Goal: Transaction & Acquisition: Register for event/course

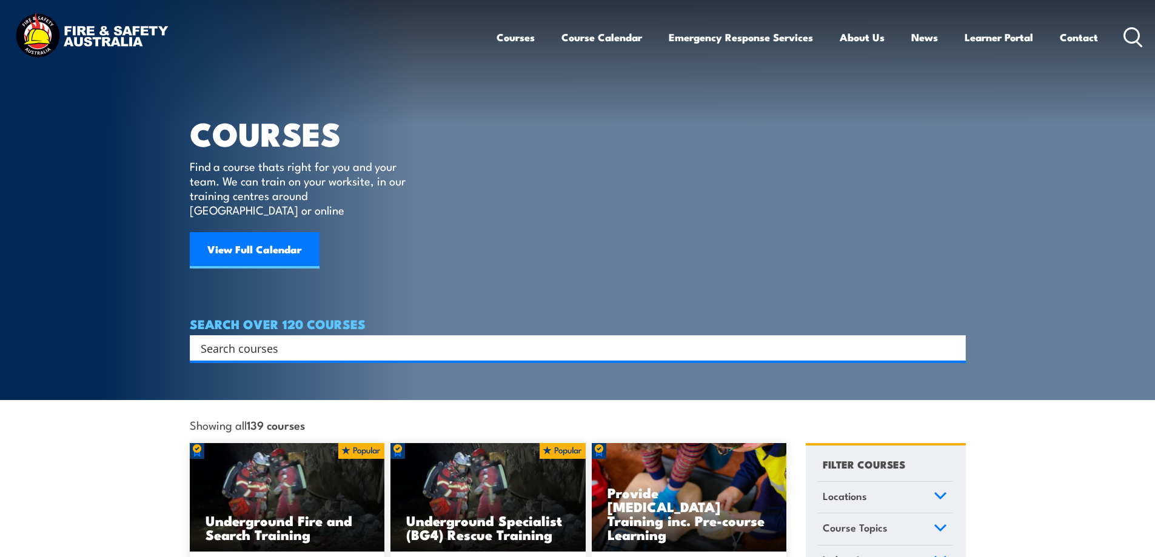
click at [220, 340] on input "Search input" at bounding box center [570, 348] width 738 height 18
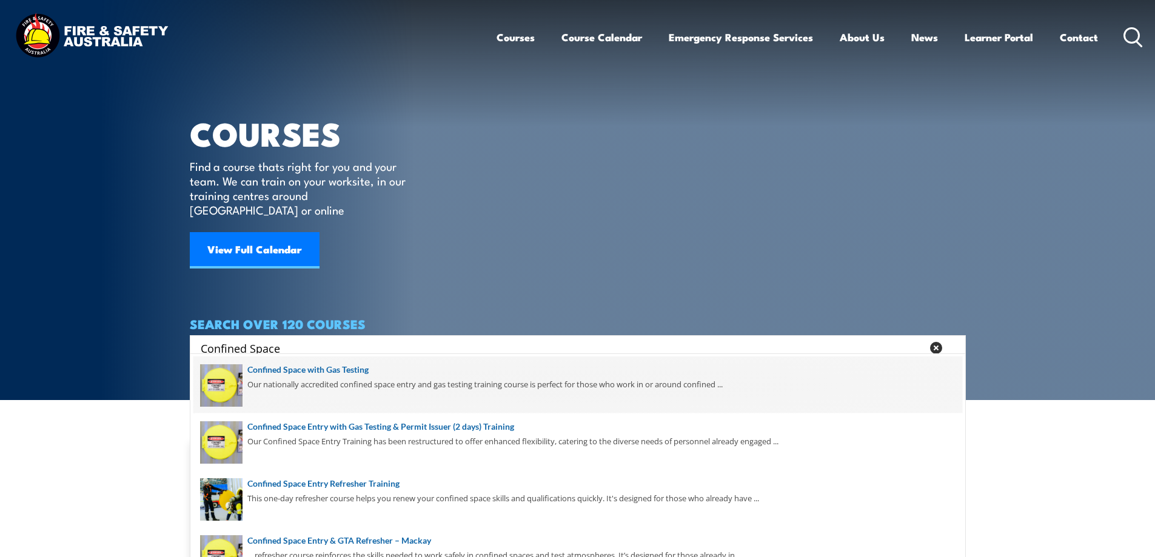
type input "Confined Space"
click at [313, 373] on span at bounding box center [577, 385] width 769 height 57
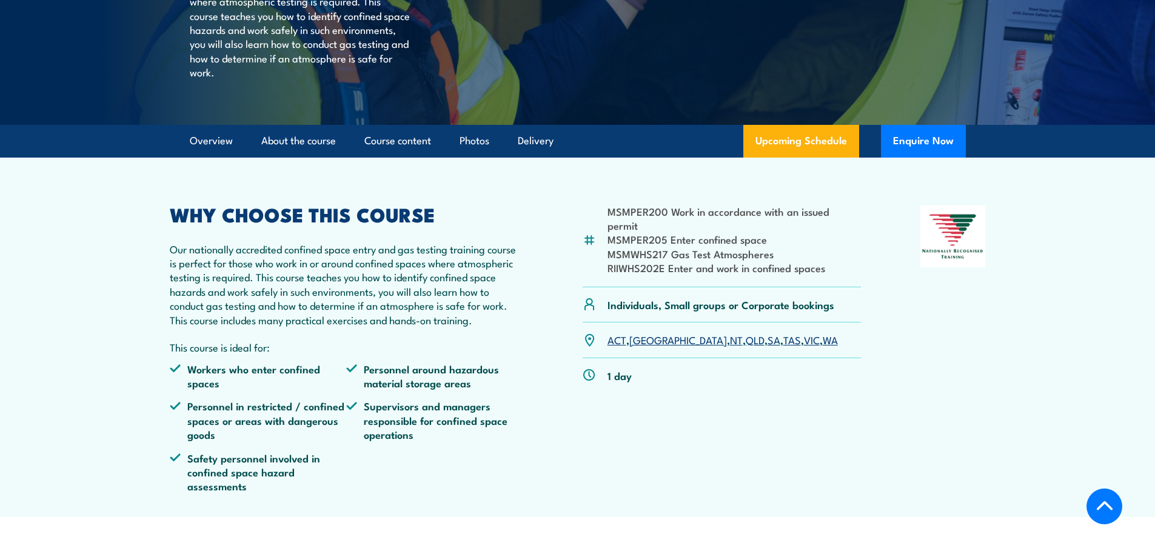
scroll to position [303, 0]
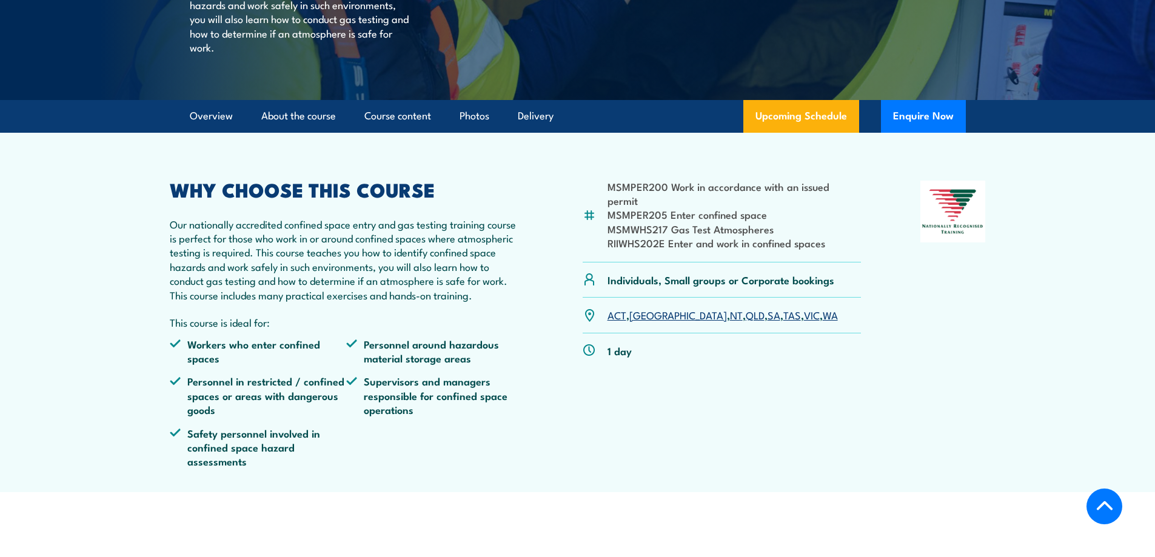
click at [768, 322] on link "SA" at bounding box center [774, 314] width 13 height 15
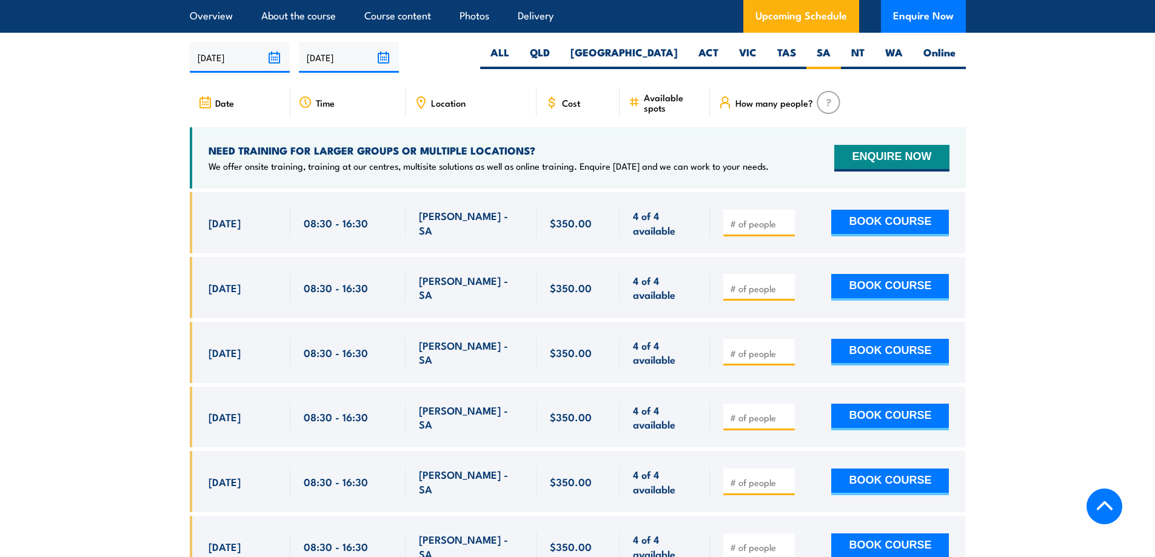
scroll to position [2241, 0]
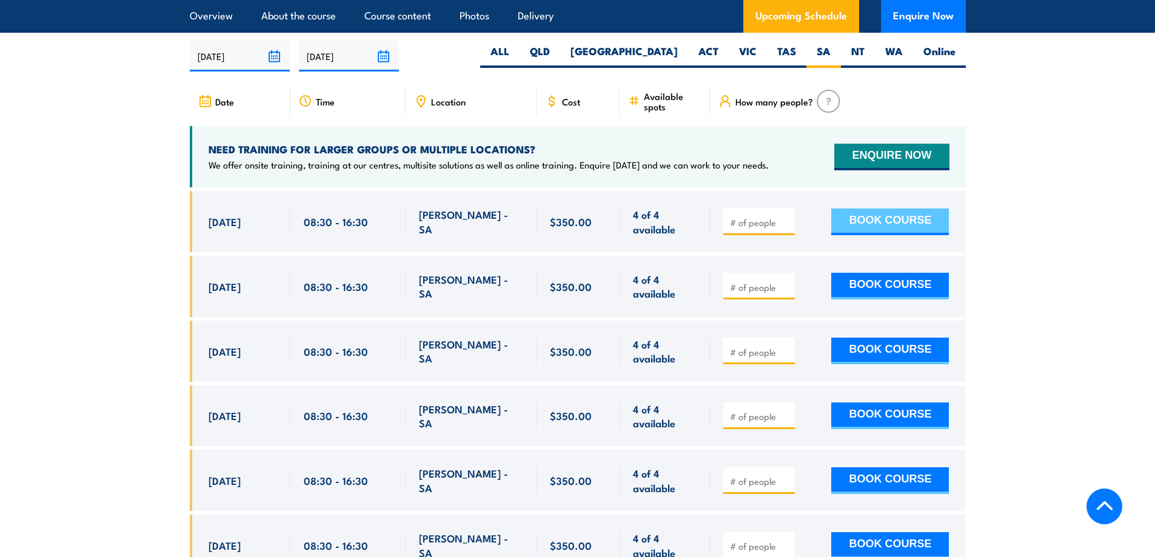
click at [883, 216] on button "BOOK COURSE" at bounding box center [890, 222] width 118 height 27
click at [752, 216] on input "number" at bounding box center [760, 222] width 61 height 12
type input "1"
click at [785, 216] on input "1" at bounding box center [760, 222] width 61 height 12
click at [848, 217] on button "BOOK COURSE" at bounding box center [890, 222] width 118 height 27
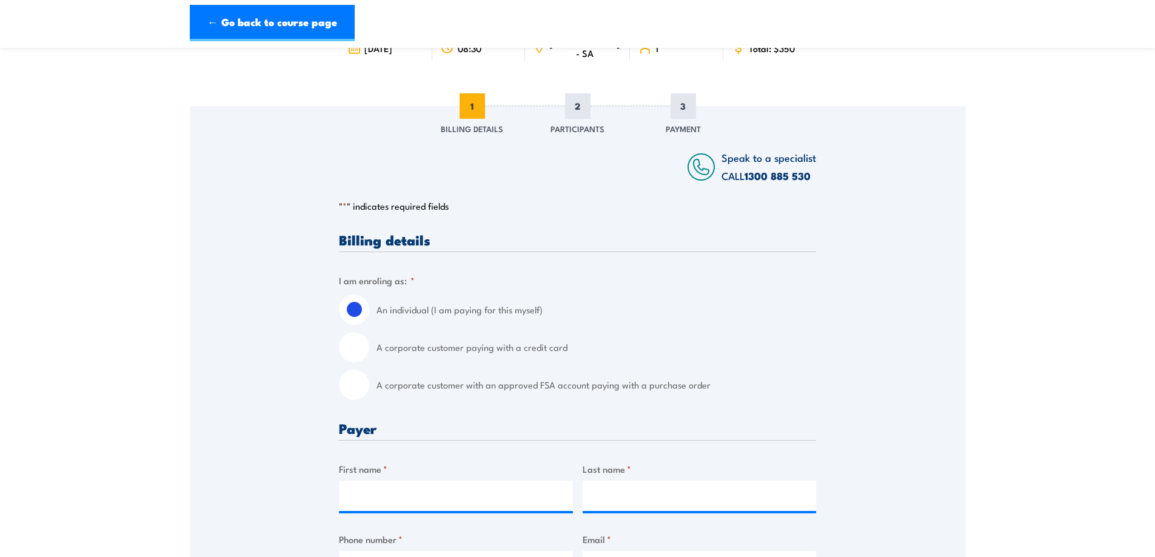
scroll to position [182, 0]
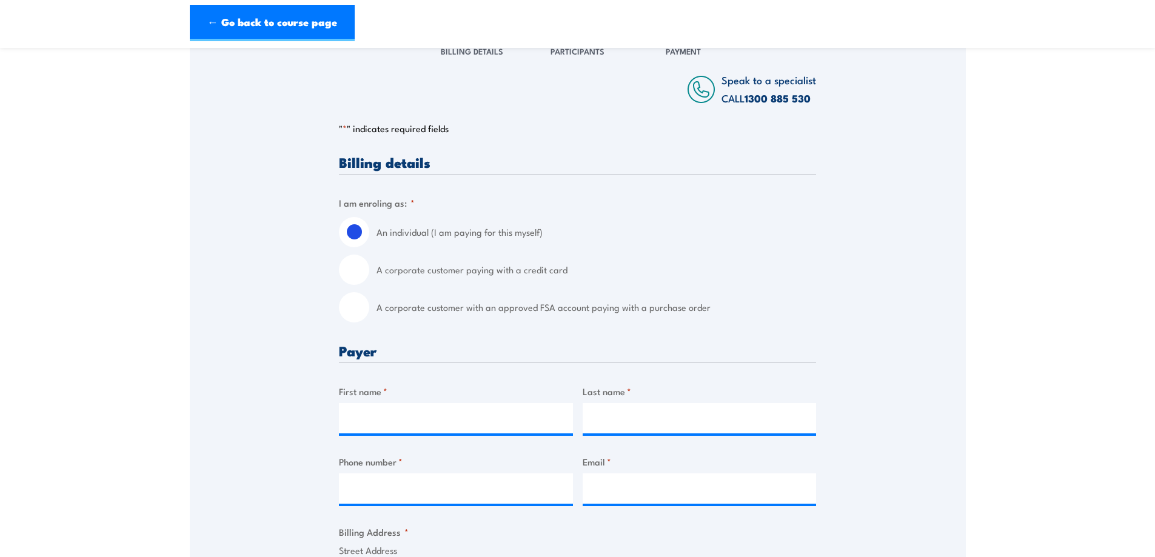
click at [353, 267] on input "A corporate customer paying with a credit card" at bounding box center [354, 270] width 30 height 30
radio input "true"
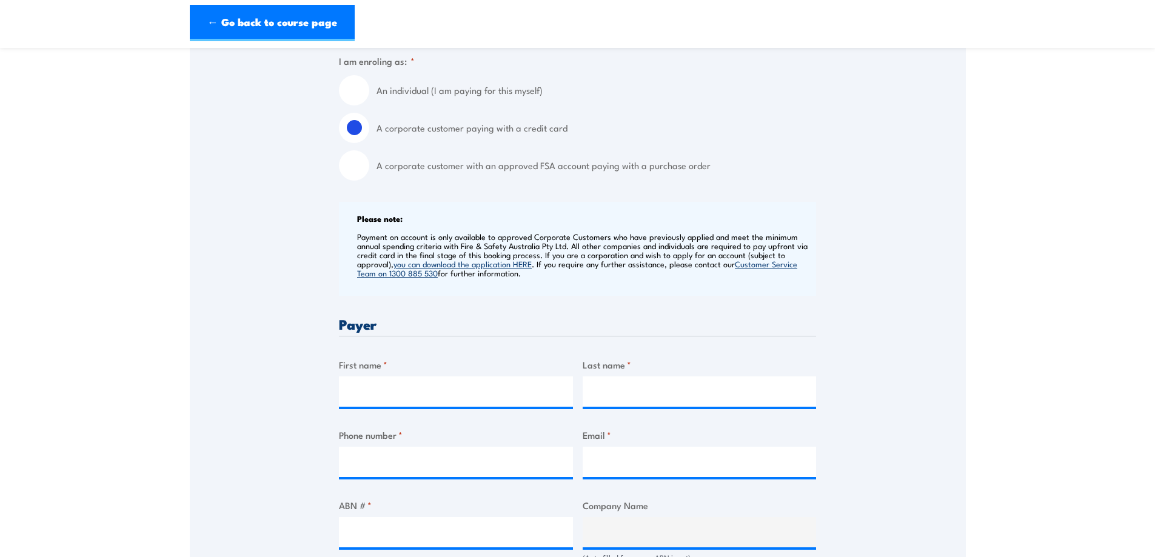
scroll to position [424, 0]
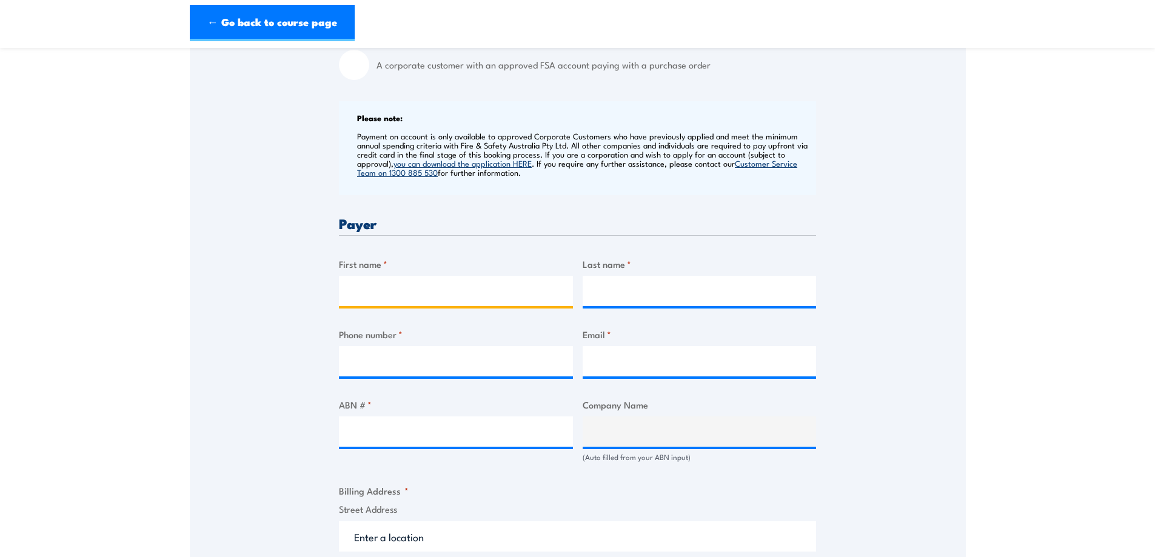
click at [377, 289] on input "First name *" at bounding box center [456, 291] width 234 height 30
type input "Grant"
type input "Aylen"
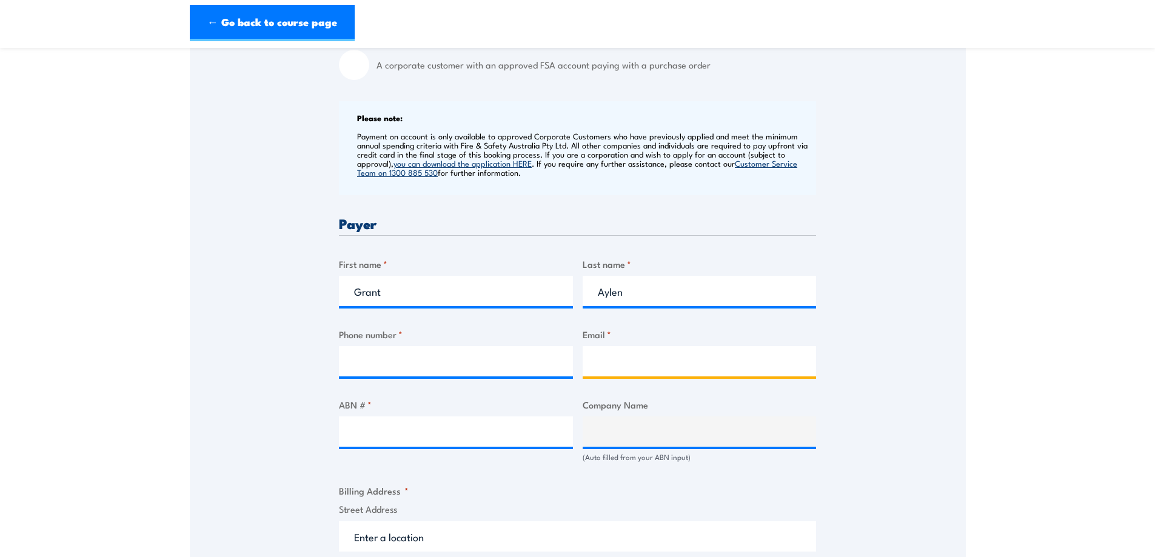
type input "grant.aylen@intercast.com.au"
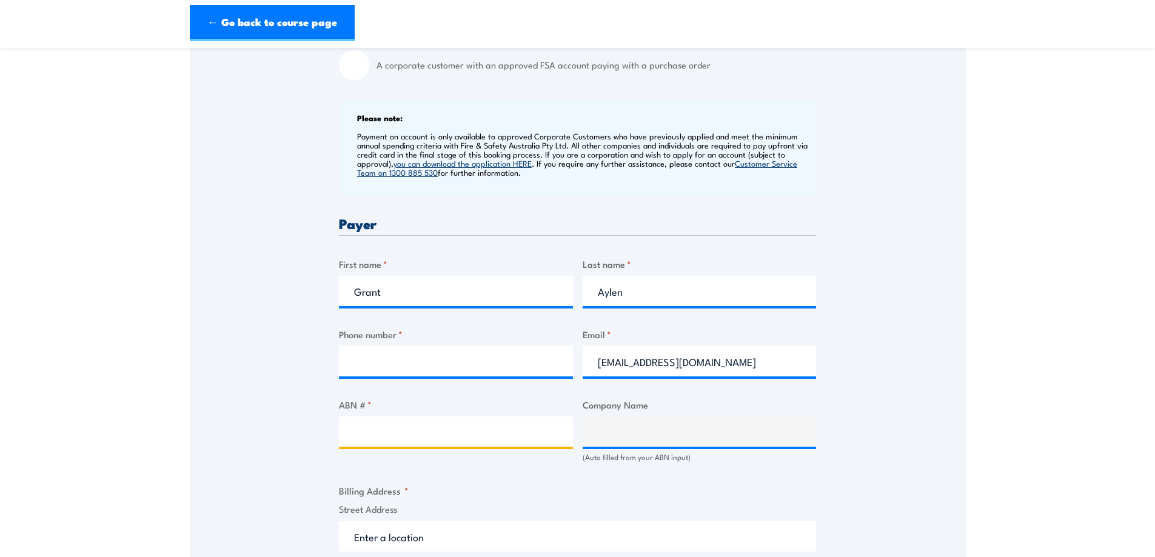
click at [388, 423] on input "ABN # *" at bounding box center [456, 432] width 234 height 30
type input "28090515334"
type input "INTERCAST & FORGE PTY LIMITED"
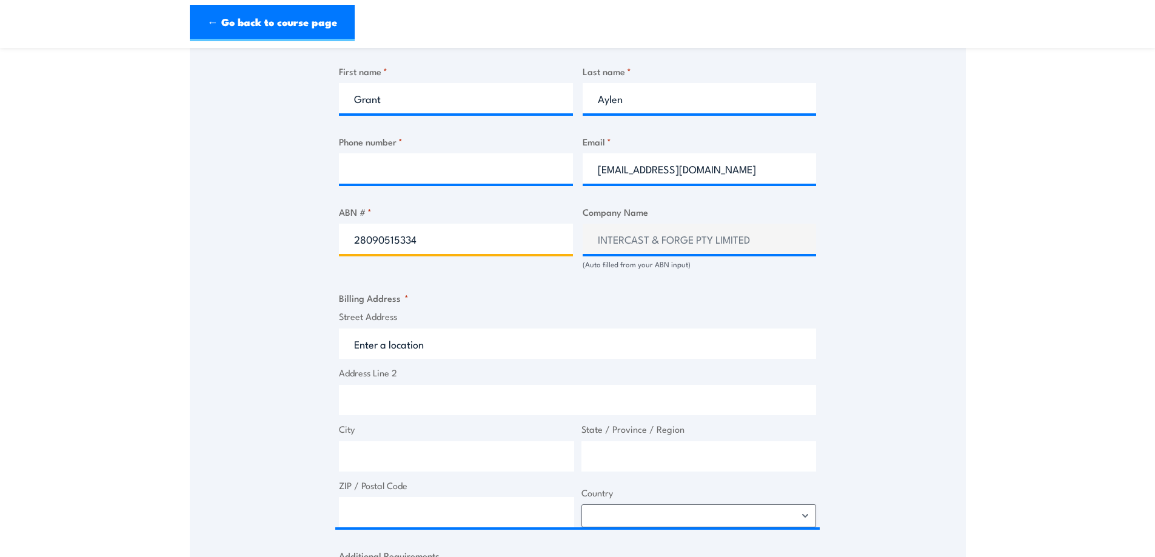
scroll to position [667, 0]
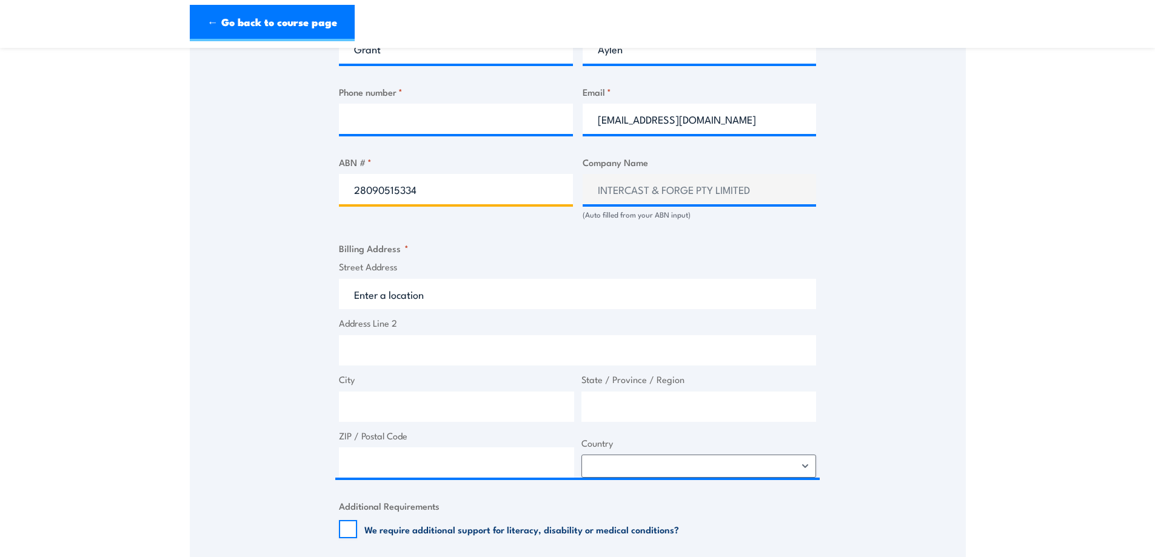
type input "28090515334"
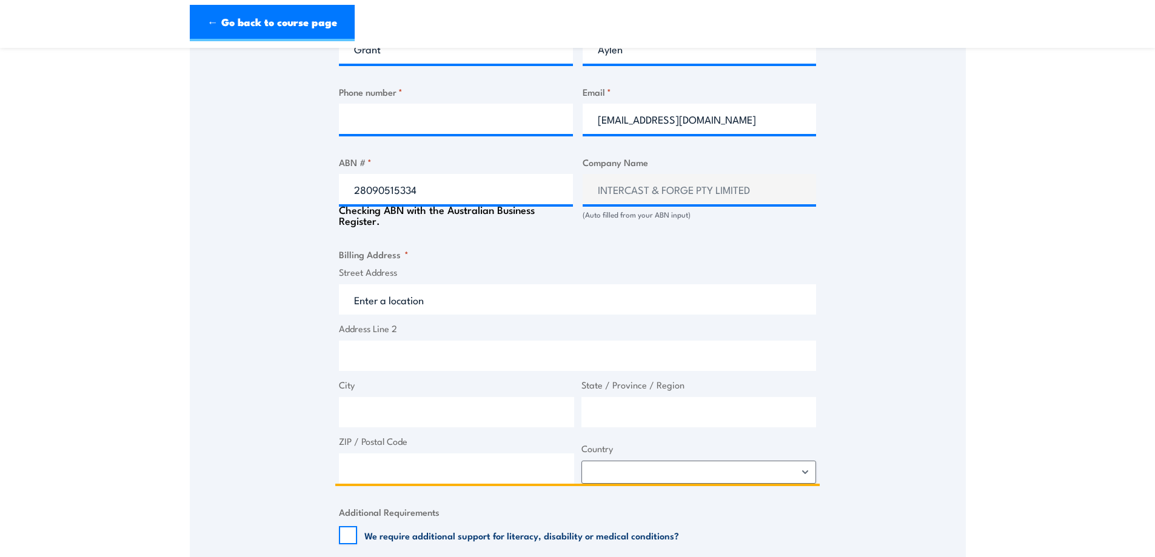
click at [430, 303] on input "Street Address" at bounding box center [577, 299] width 477 height 30
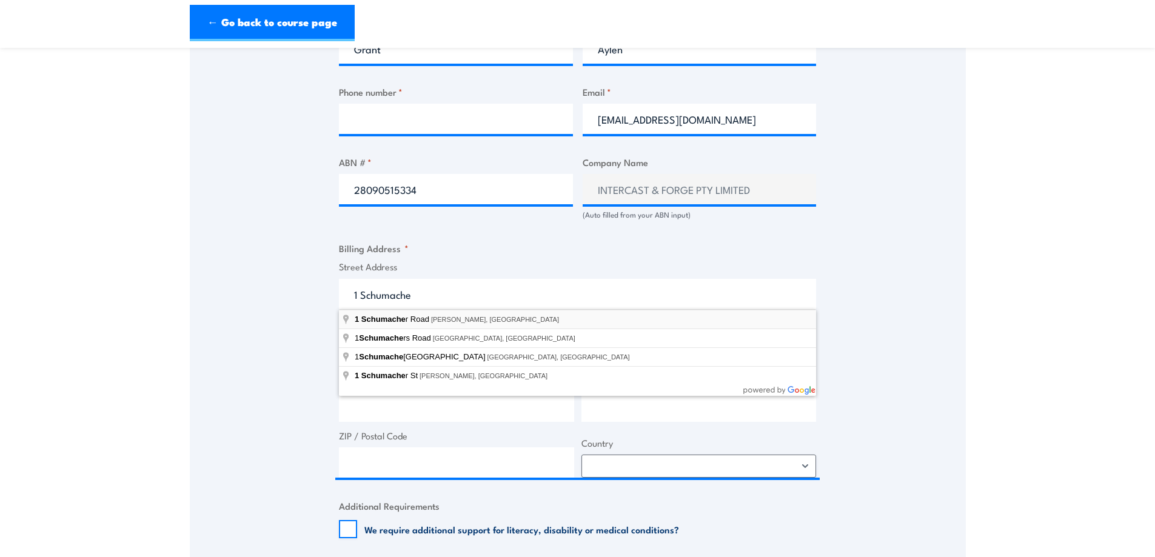
type input "1 Schumacher Road, Wingfield SA, Australia"
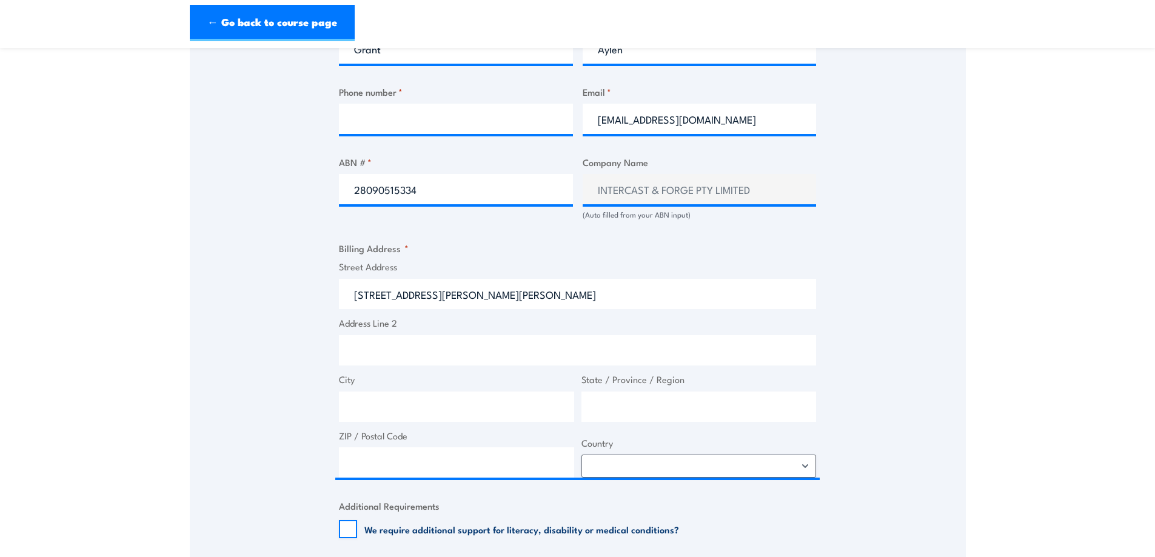
type input "1 Schumacher Rd"
type input "Wingfield"
type input "South Australia"
type input "5013"
select select "Australia"
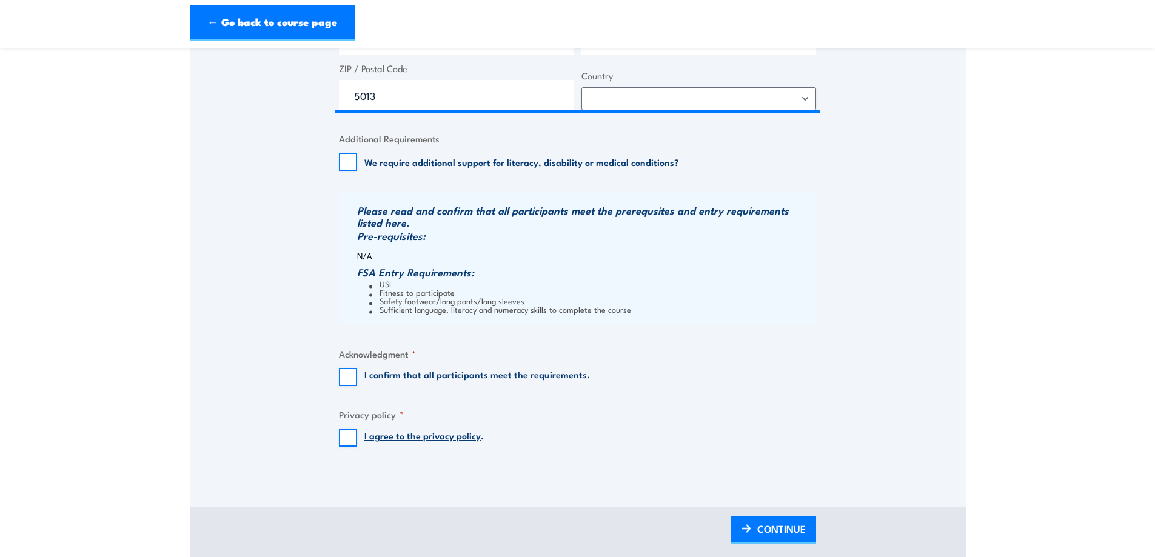
scroll to position [1091, 0]
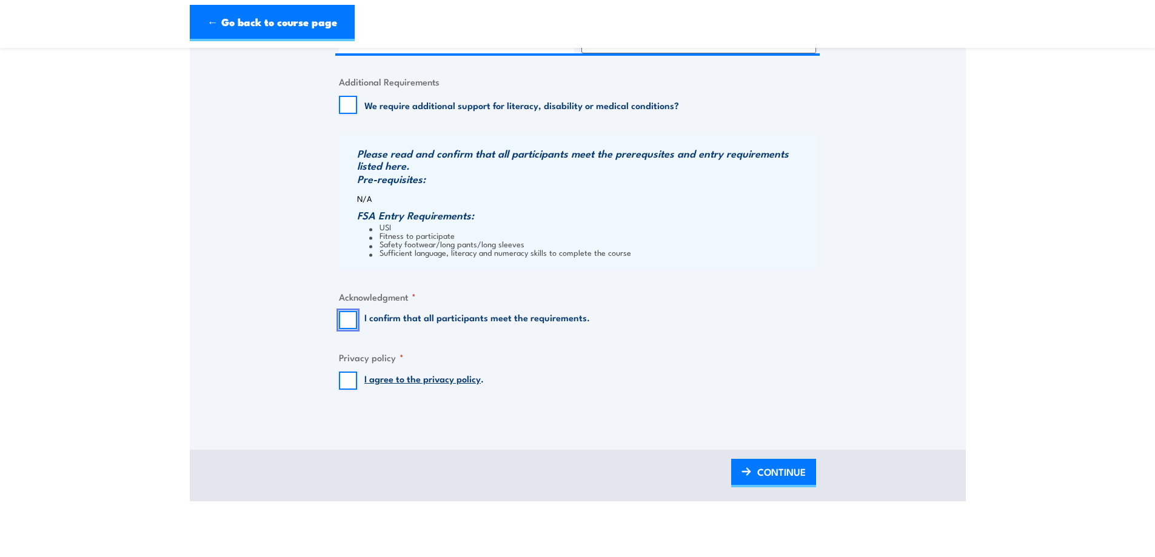
click at [346, 317] on input "I confirm that all participants meet the requirements." at bounding box center [348, 320] width 18 height 18
checkbox input "true"
click at [347, 377] on input "I agree to the privacy policy ." at bounding box center [348, 381] width 18 height 18
checkbox input "true"
click at [799, 470] on span "CONTINUE" at bounding box center [781, 472] width 49 height 32
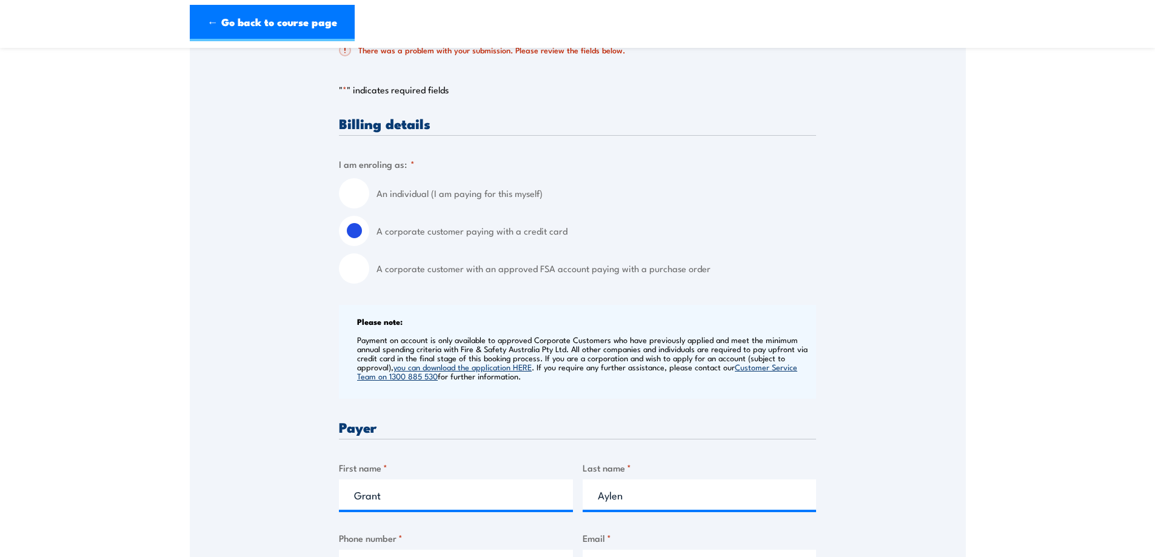
scroll to position [404, 0]
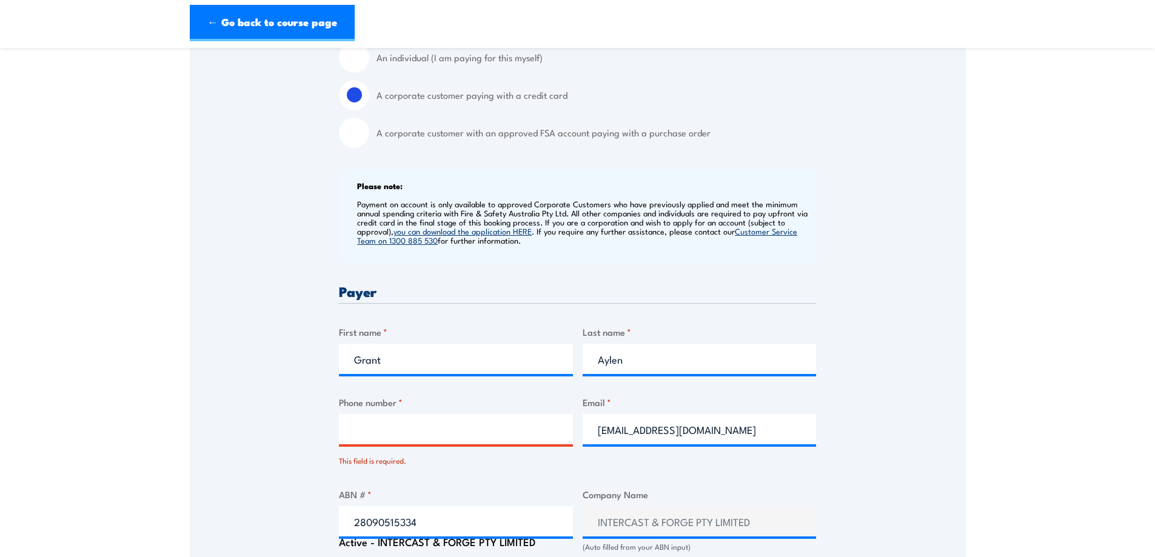
click at [396, 435] on input "Phone number *" at bounding box center [456, 429] width 234 height 30
type input "0481875094"
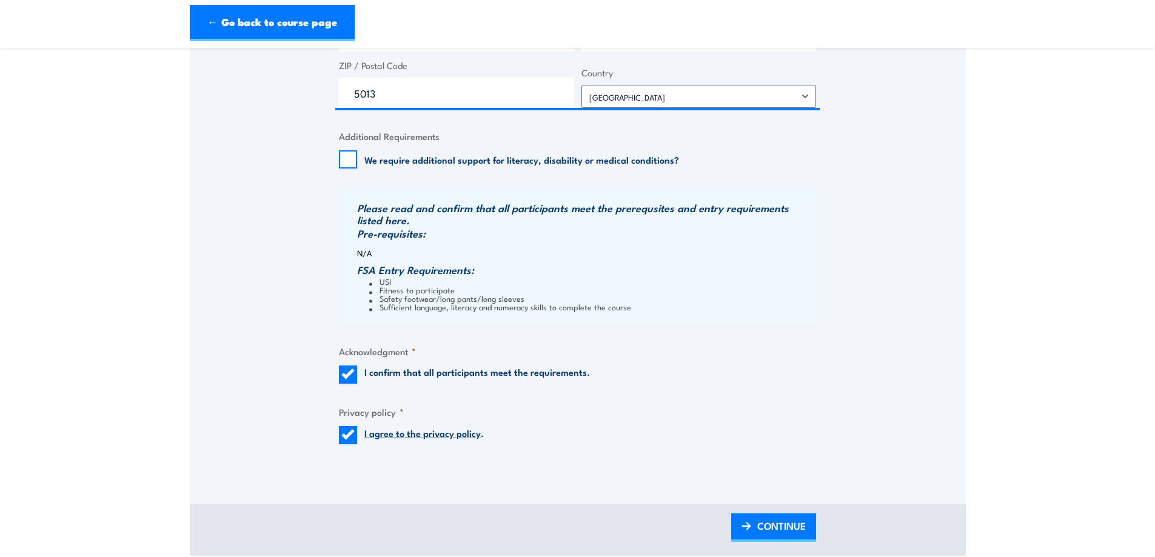
scroll to position [1131, 0]
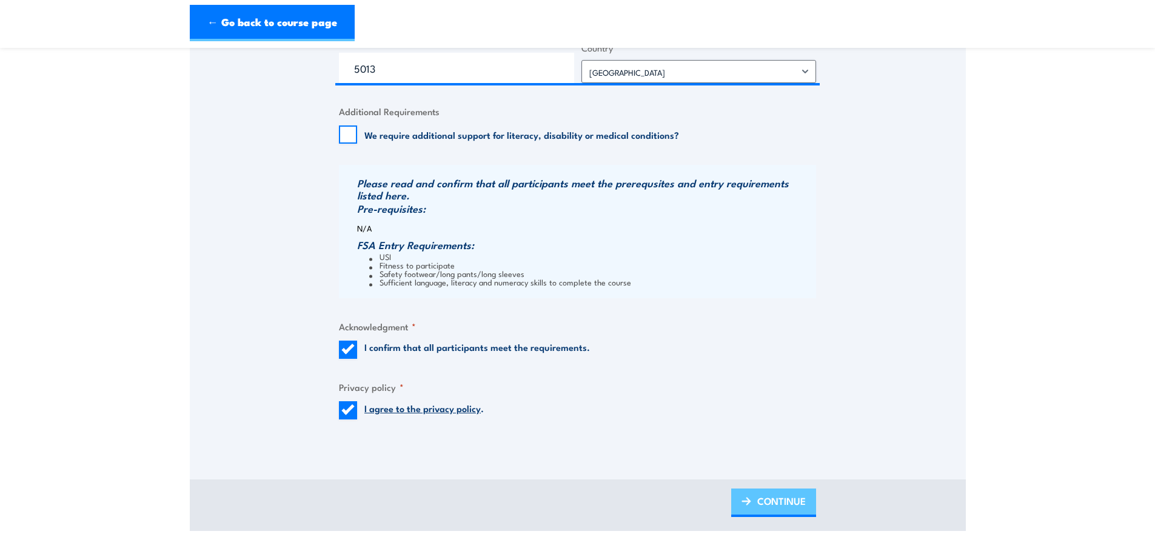
click at [781, 500] on span "CONTINUE" at bounding box center [781, 501] width 49 height 32
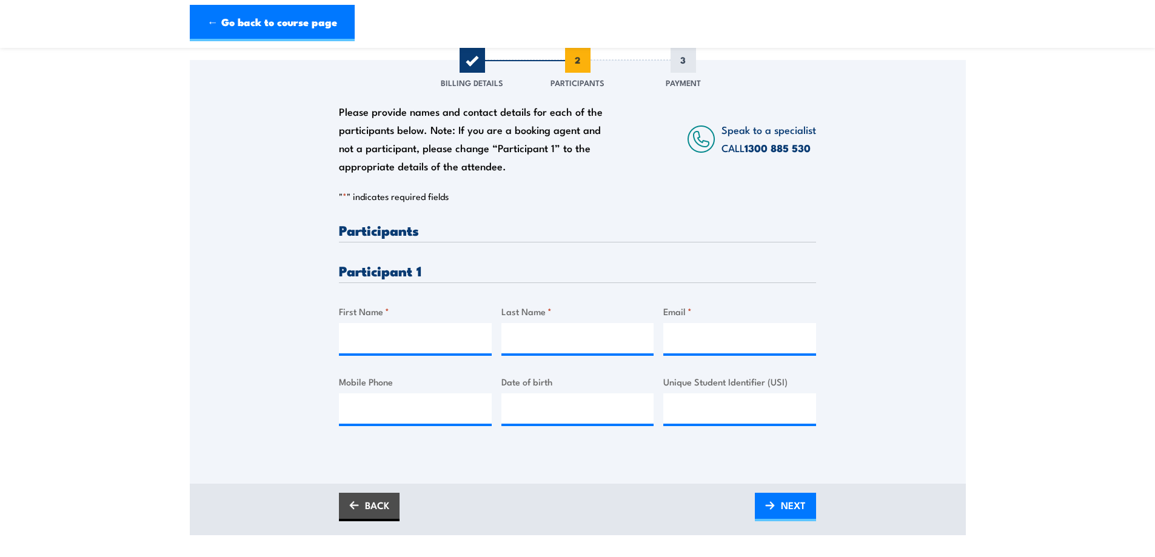
scroll to position [182, 0]
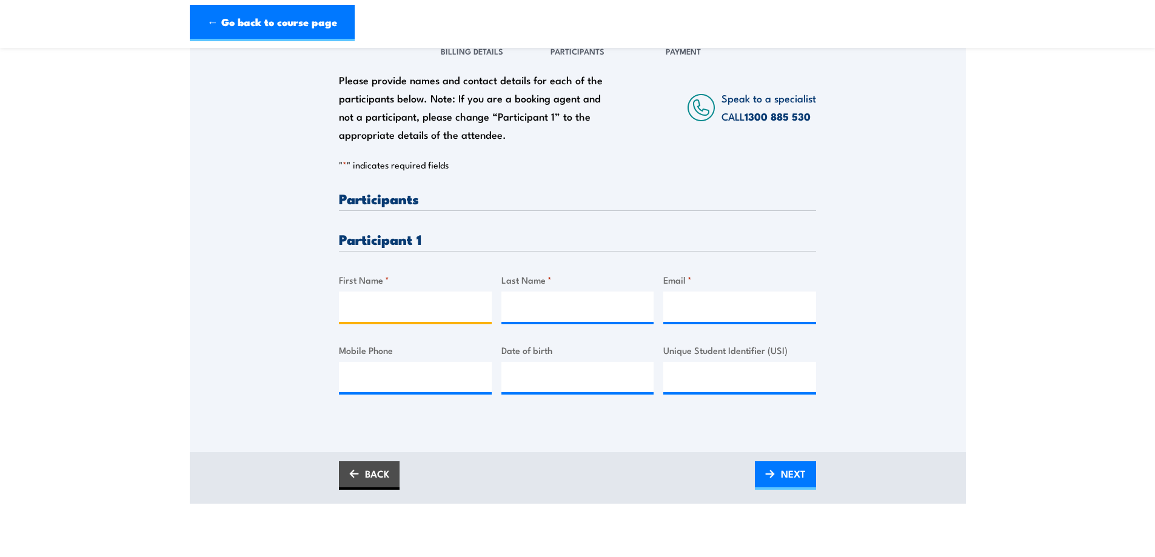
click at [381, 311] on input "First Name *" at bounding box center [415, 307] width 153 height 30
drag, startPoint x: 434, startPoint y: 306, endPoint x: 397, endPoint y: 307, distance: 37.0
click at [397, 307] on input "Anthony Osborne" at bounding box center [415, 307] width 153 height 30
type input "Anthony"
paste input "Osborne"
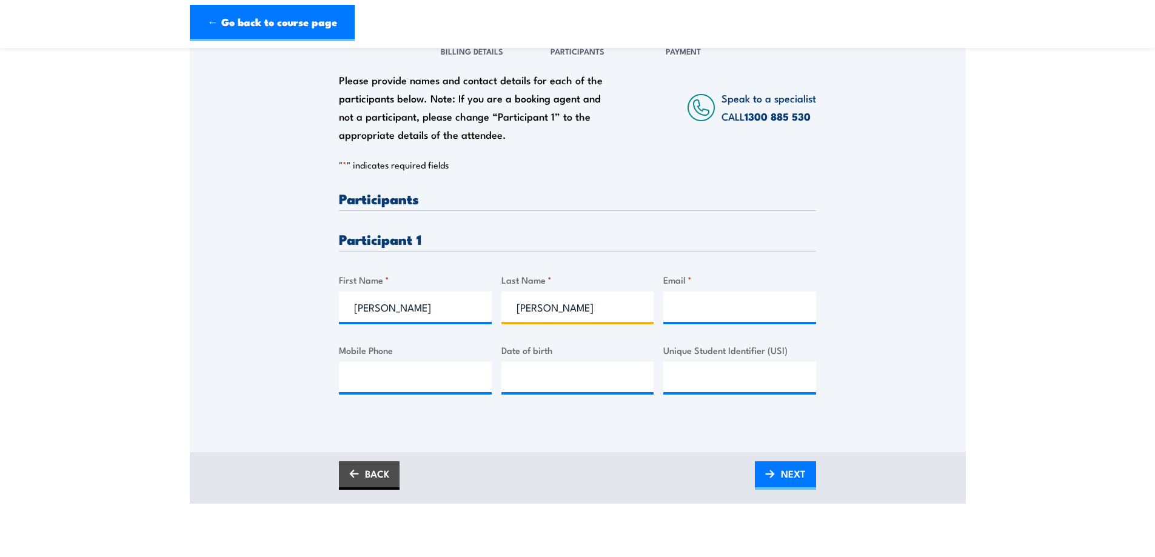
type input "Osborne"
click at [689, 304] on input "Email *" at bounding box center [739, 307] width 153 height 30
paste input "Anthony Osborne <tonyozzy69@gmail.com>"
click at [783, 307] on input "Anthony Osborne <tonyozzy69@gmail.com>" at bounding box center [739, 307] width 153 height 30
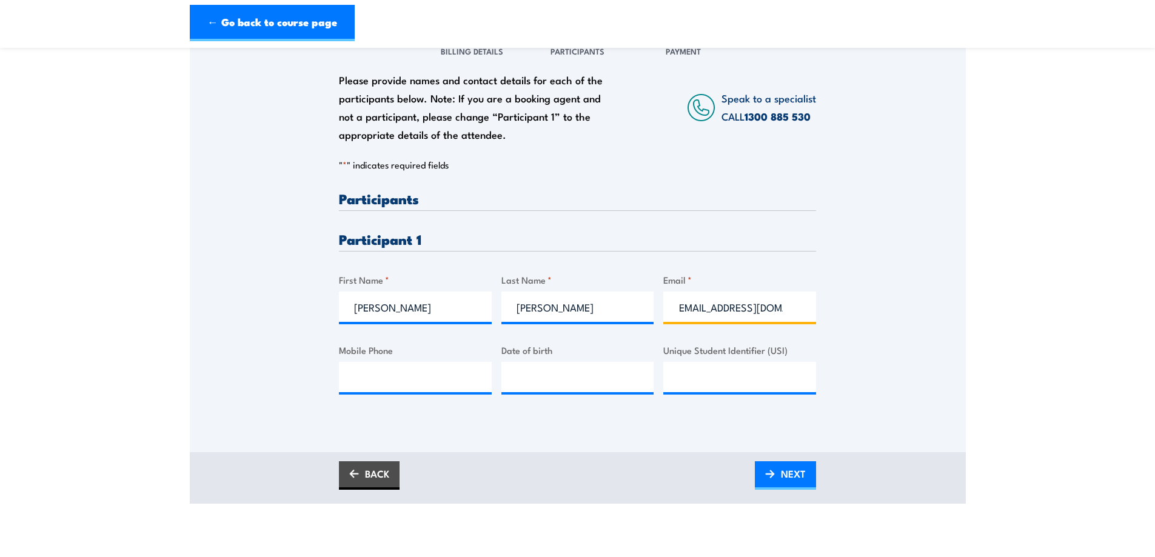
scroll to position [0, 81]
click at [687, 312] on input "Anthony Osborne <tonyozzy69@gmail.com" at bounding box center [739, 307] width 153 height 30
type input "A"
click at [697, 311] on input "Email *" at bounding box center [739, 307] width 153 height 30
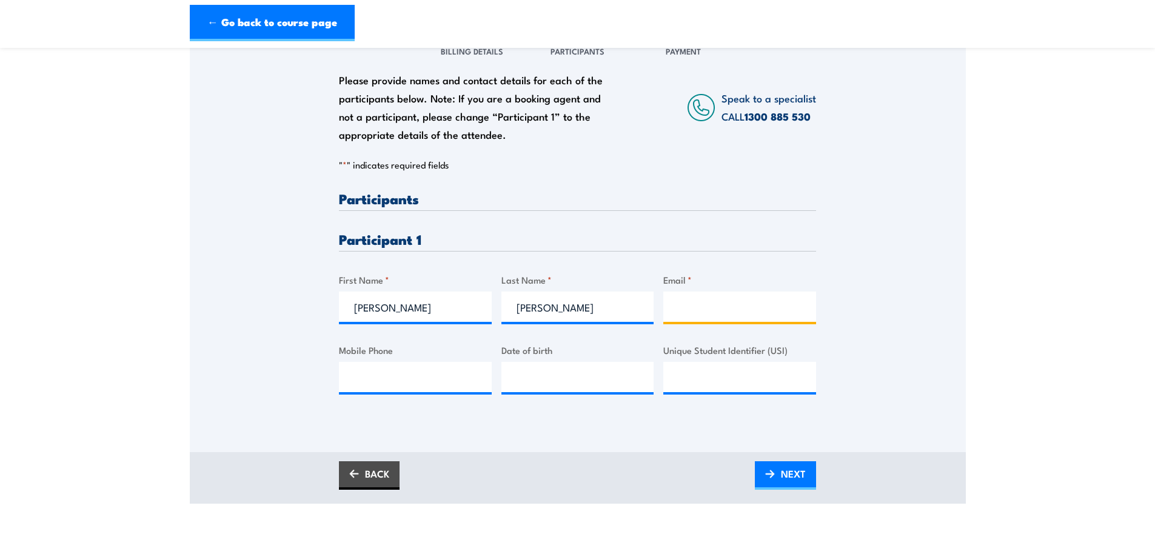
paste input "Anthony Osborne <tonyozzy69@gmail.com>"
drag, startPoint x: 728, startPoint y: 307, endPoint x: 649, endPoint y: 306, distance: 78.2
click at [649, 306] on div "Please provide names and contact details for each of the participants below. No…" at bounding box center [577, 303] width 477 height 222
type input "tonyozzy69@gmail.com"
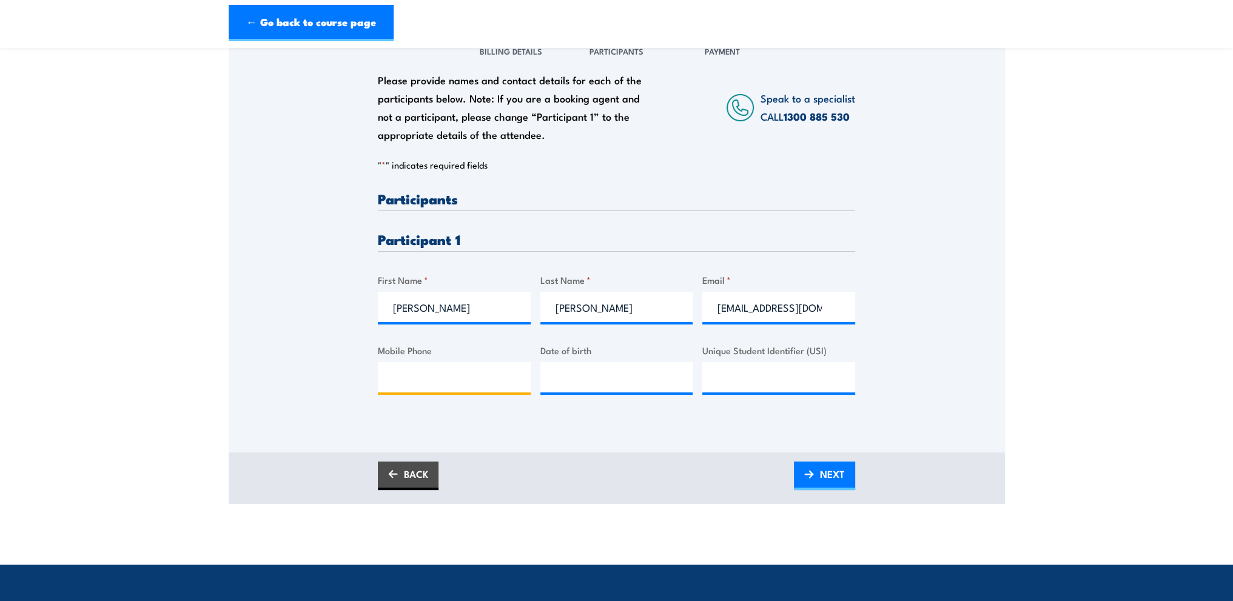
click at [506, 387] on input "Mobile Phone" at bounding box center [454, 377] width 153 height 30
paste input "0424 782 747"
type input "0424 782 747"
click at [567, 367] on input "__/__/____" at bounding box center [616, 377] width 153 height 30
type input "10/08/1969"
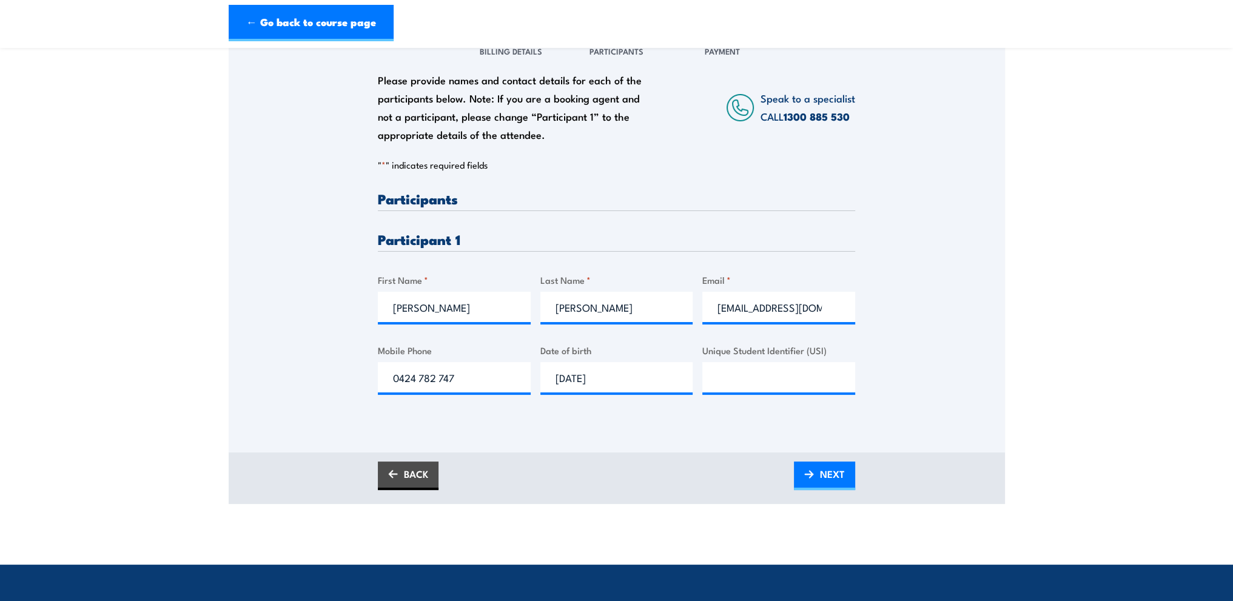
click at [672, 441] on div "Please provide names and contact details for each of the participants below. No…" at bounding box center [617, 240] width 776 height 424
click at [805, 470] on img at bounding box center [809, 474] width 10 height 8
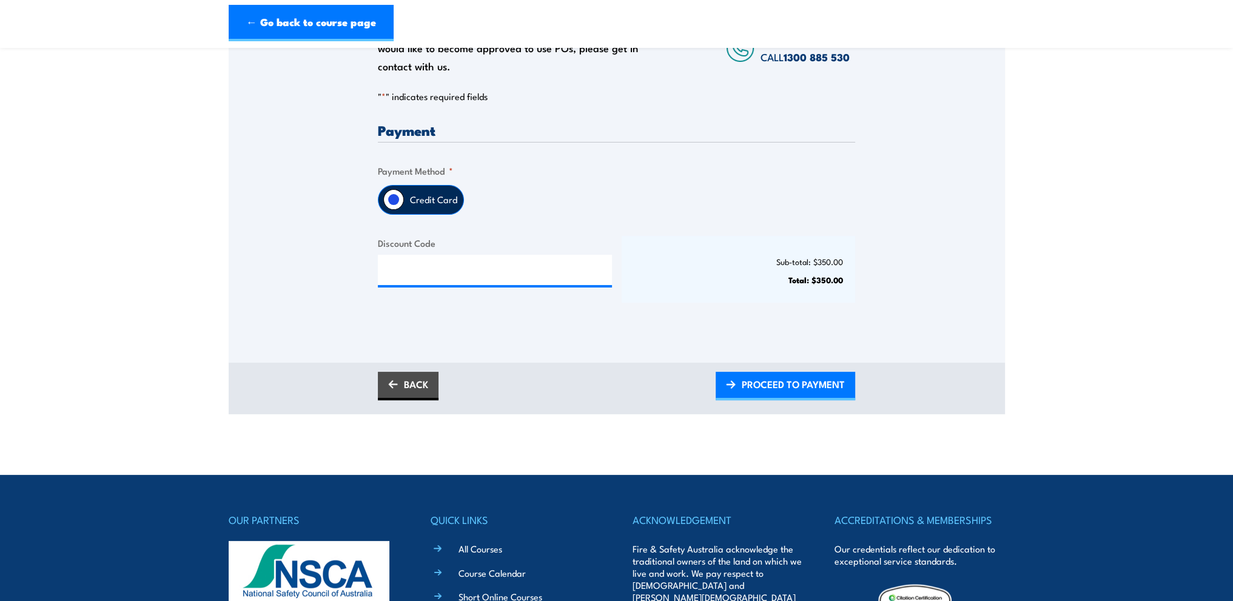
scroll to position [303, 0]
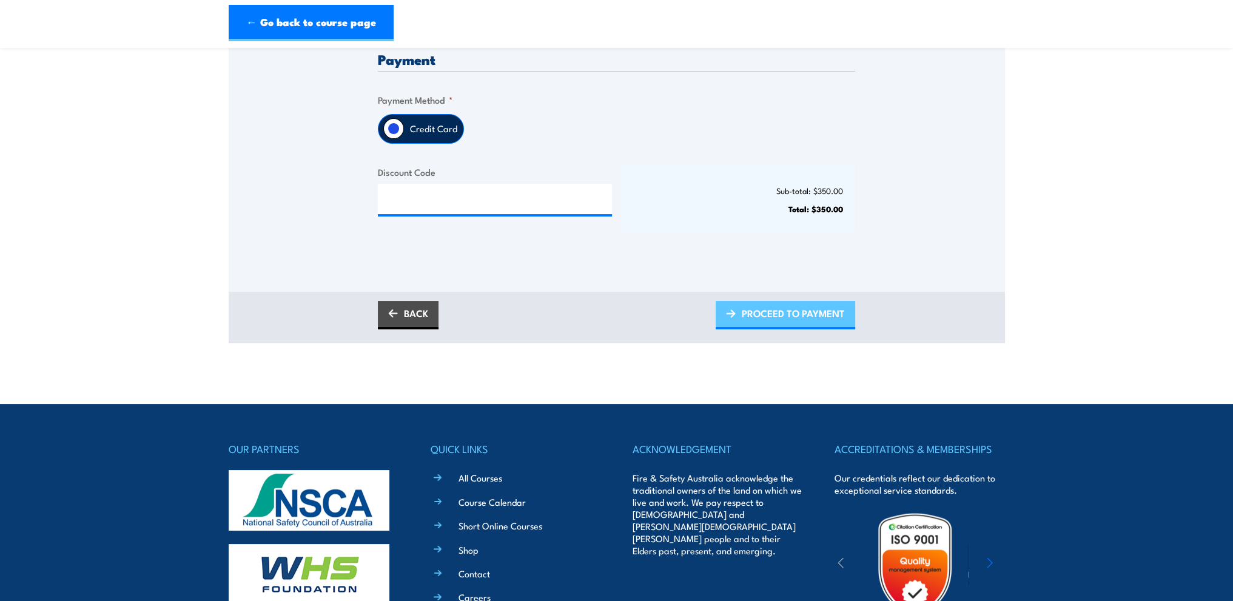
click at [761, 320] on span "PROCEED TO PAYMENT" at bounding box center [793, 313] width 103 height 32
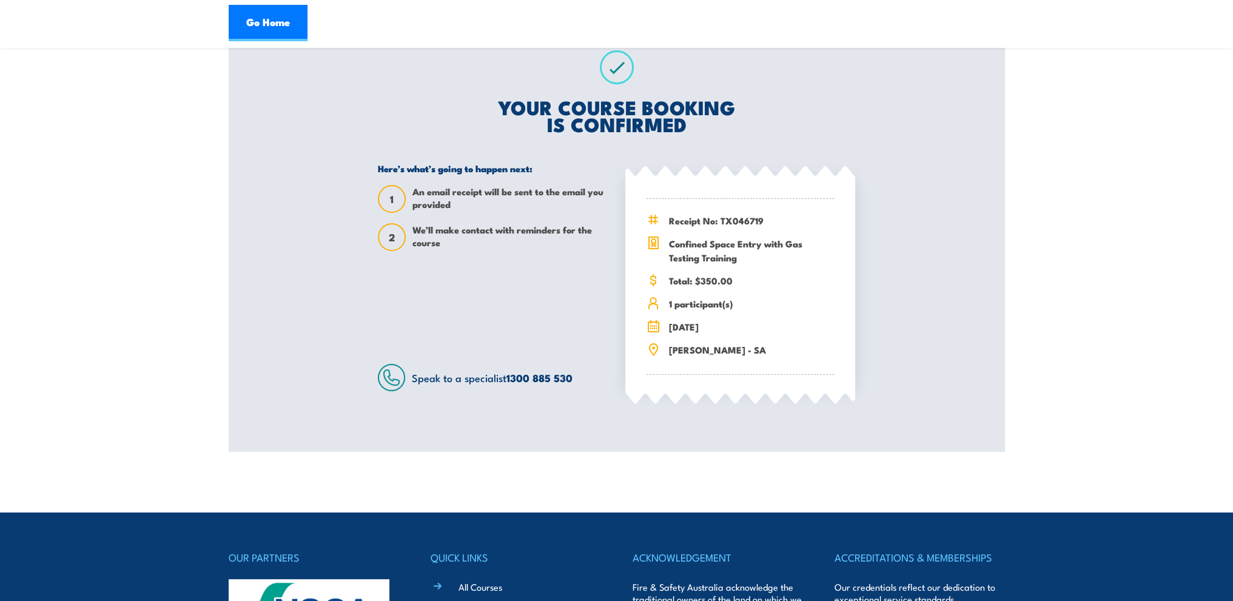
scroll to position [182, 0]
